Goal: Task Accomplishment & Management: Use online tool/utility

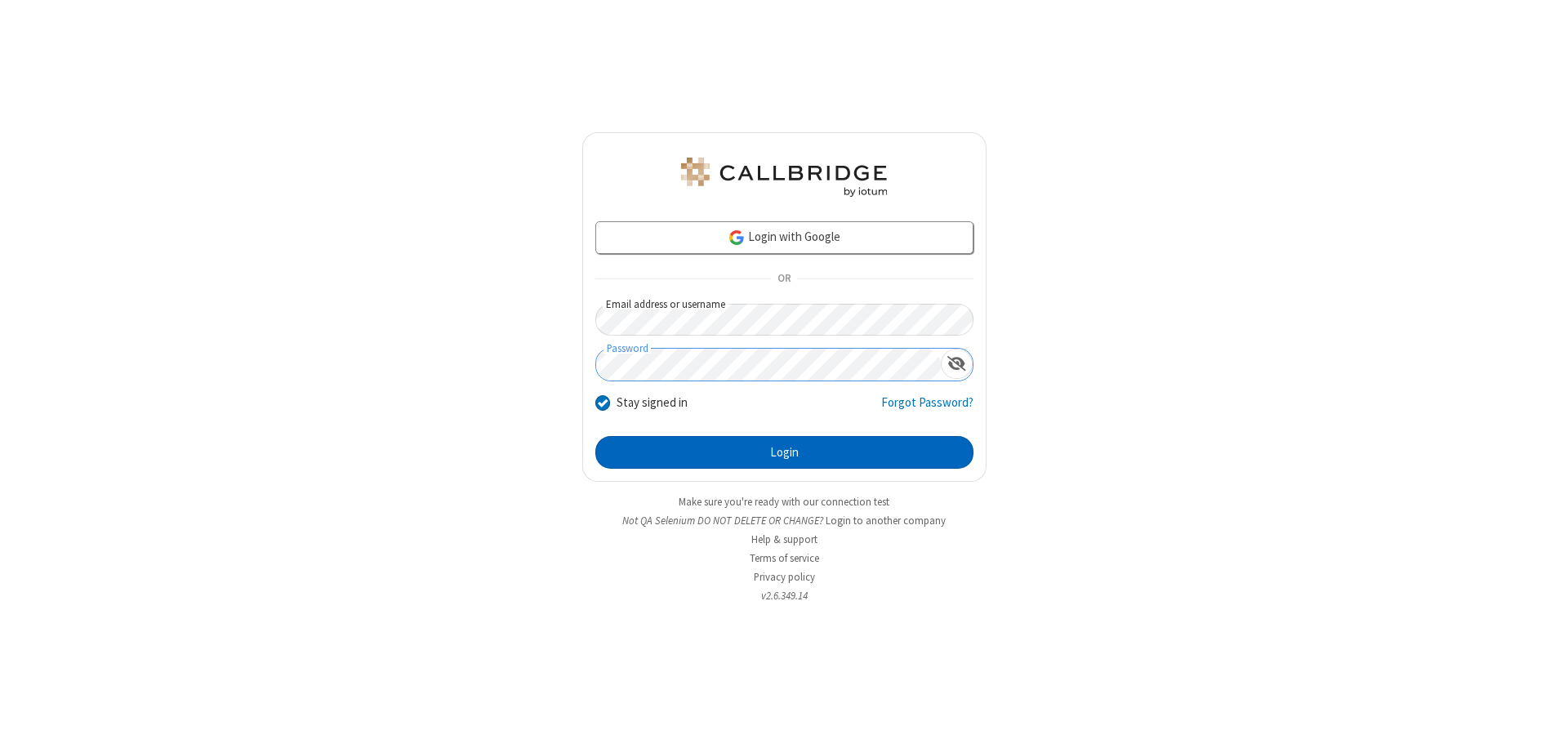
click at [784, 452] on button "Login" at bounding box center [784, 452] width 378 height 32
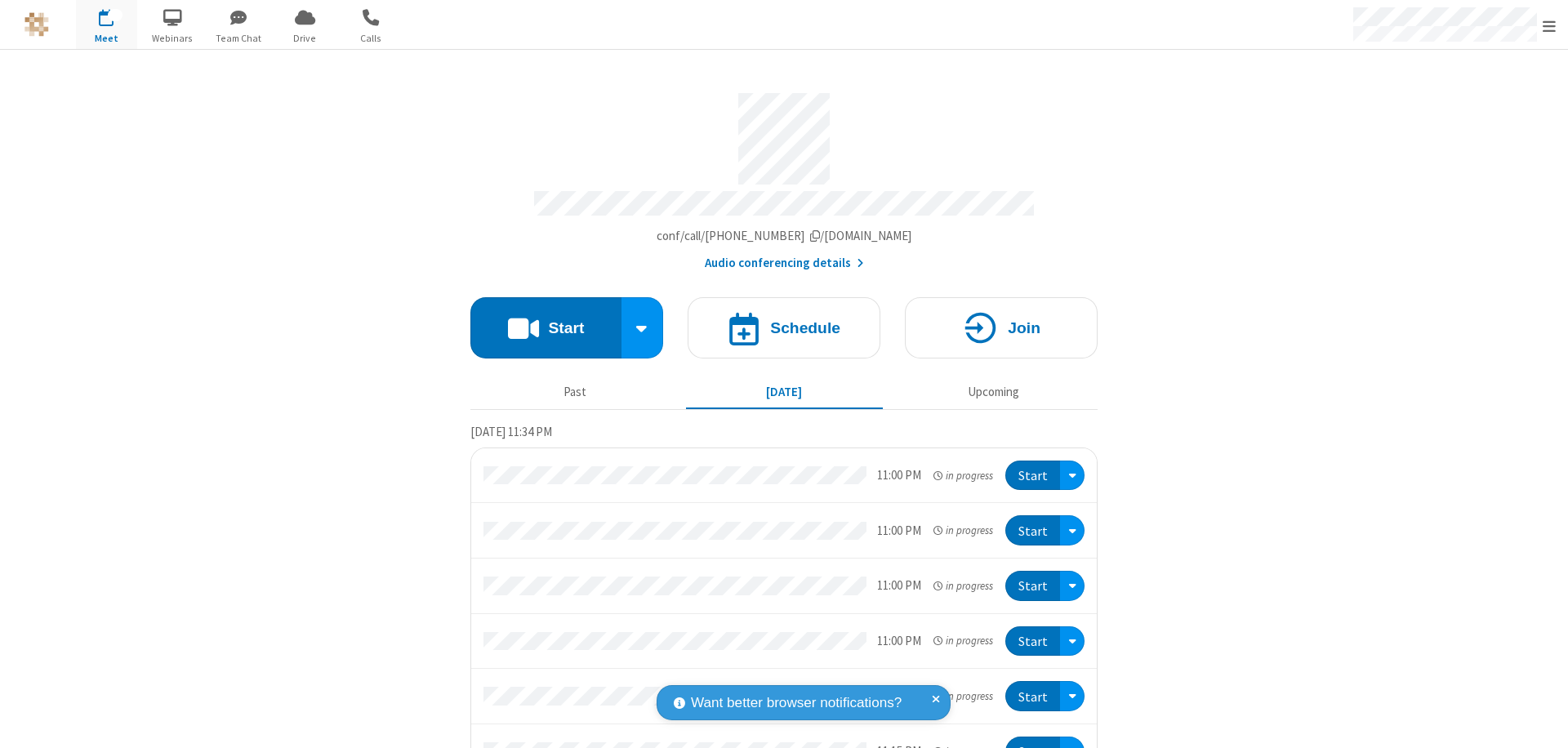
click at [1549, 26] on span "Open menu" at bounding box center [1549, 26] width 13 height 17
click at [305, 37] on span "Drive" at bounding box center [305, 38] width 61 height 15
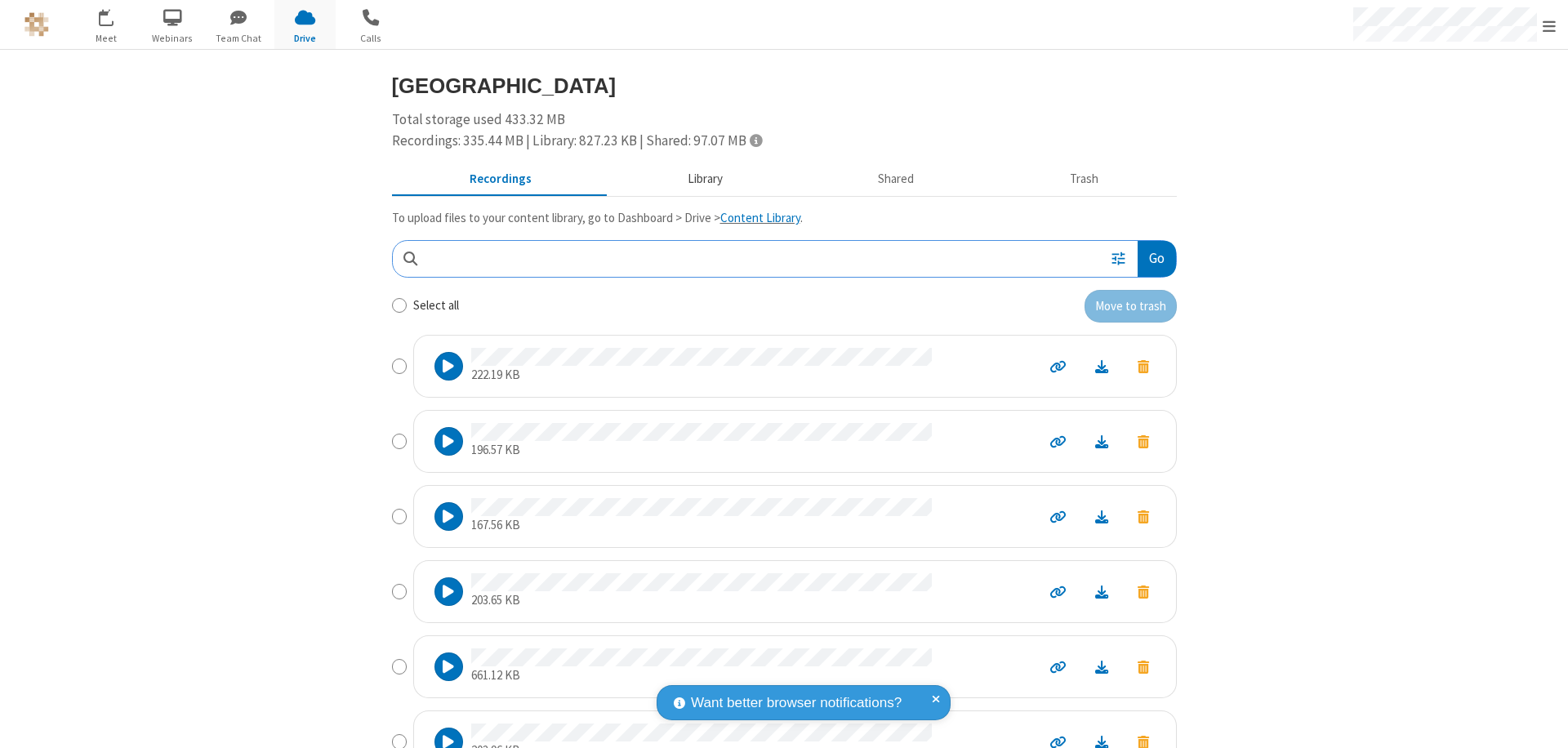
click at [697, 179] on button "Library" at bounding box center [705, 180] width 191 height 31
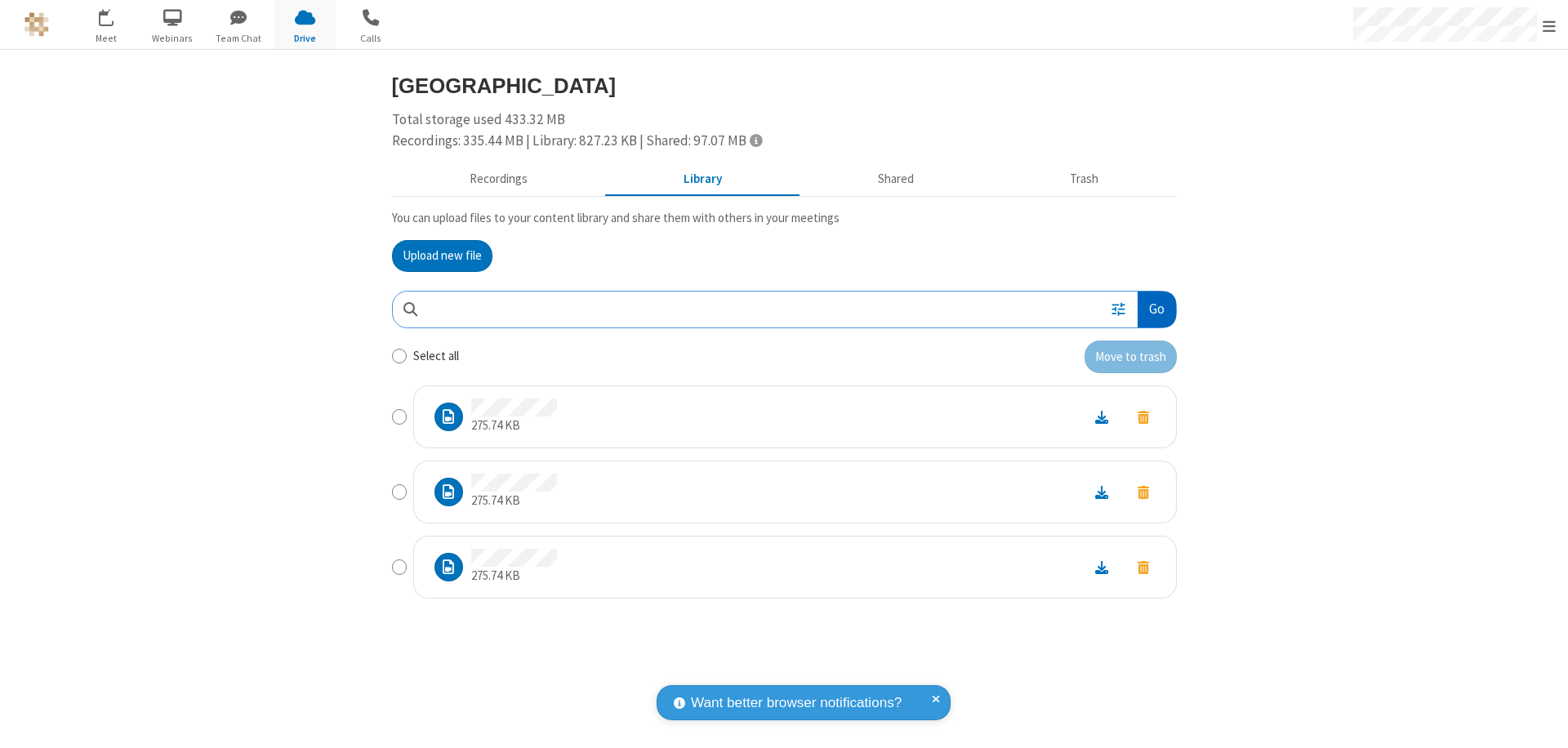
click at [1156, 309] on button "Go" at bounding box center [1157, 310] width 37 height 36
click at [442, 256] on button "Upload new file" at bounding box center [442, 256] width 100 height 32
